Goal: Task Accomplishment & Management: Complete application form

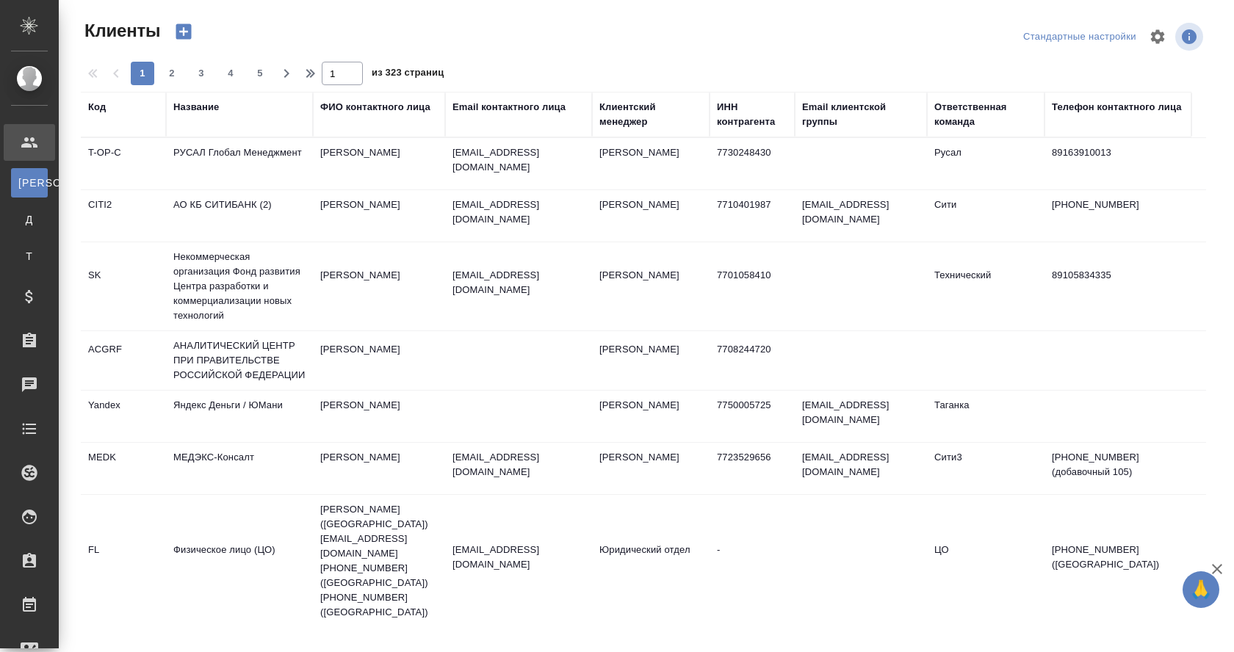
select select "RU"
